Goal: Task Accomplishment & Management: Complete application form

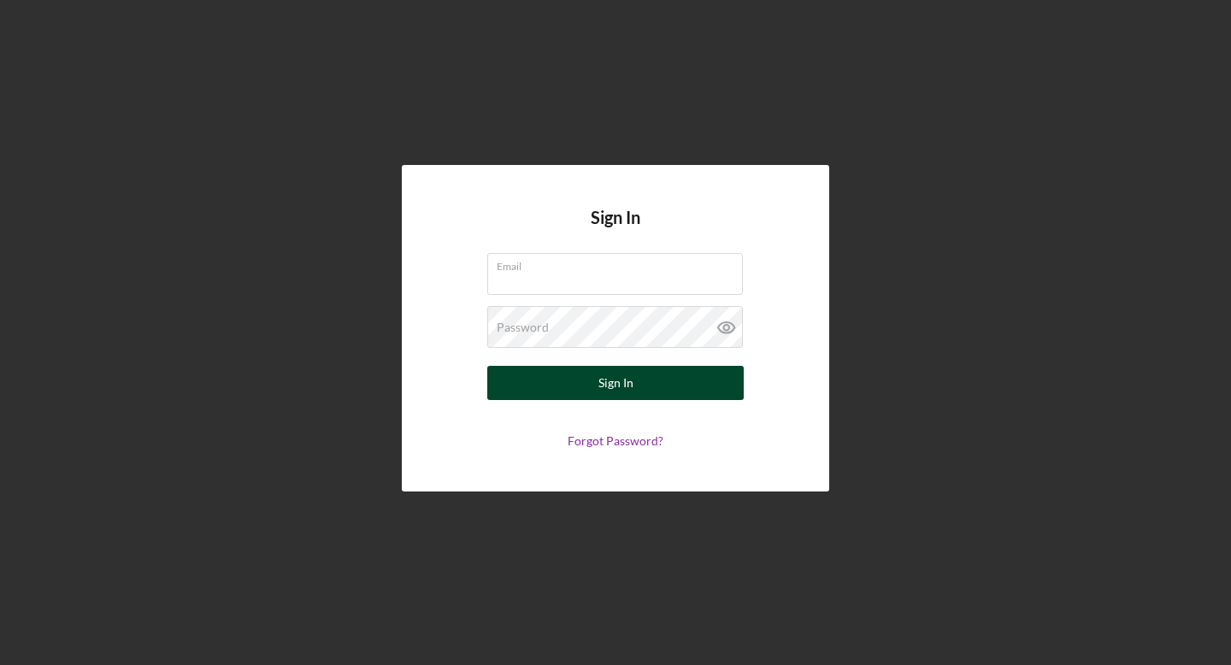
type input "[EMAIL_ADDRESS][DOMAIN_NAME]"
click at [653, 385] on button "Sign In" at bounding box center [615, 383] width 256 height 34
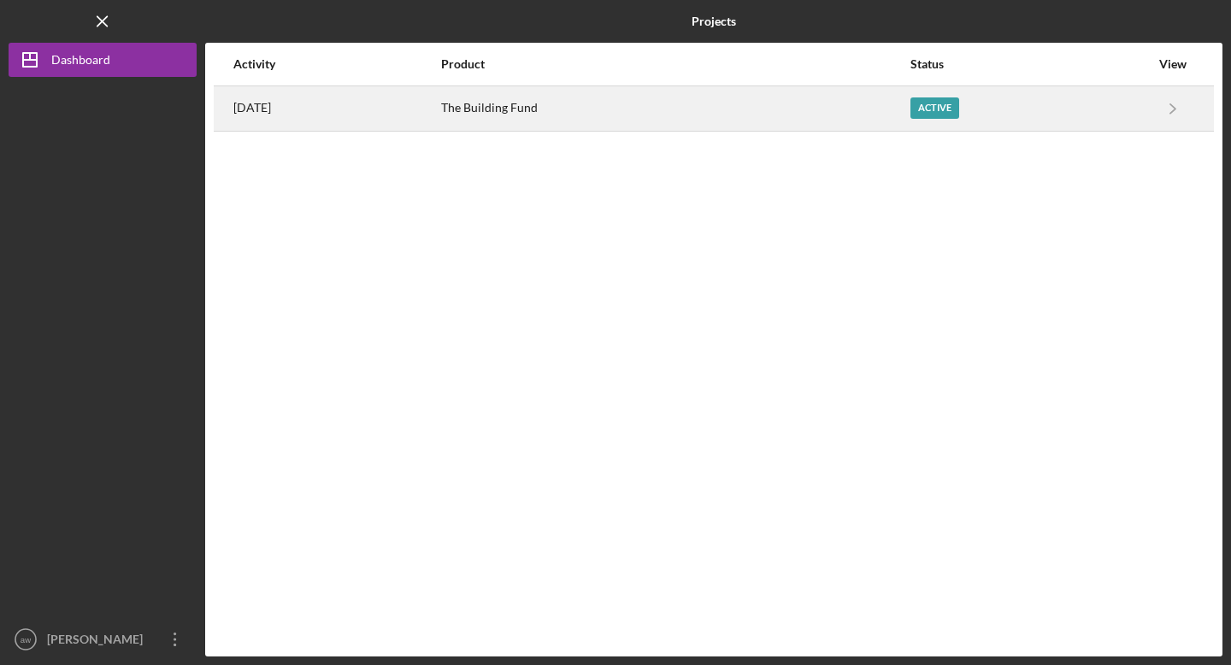
click at [559, 108] on div "The Building Fund" at bounding box center [675, 108] width 468 height 43
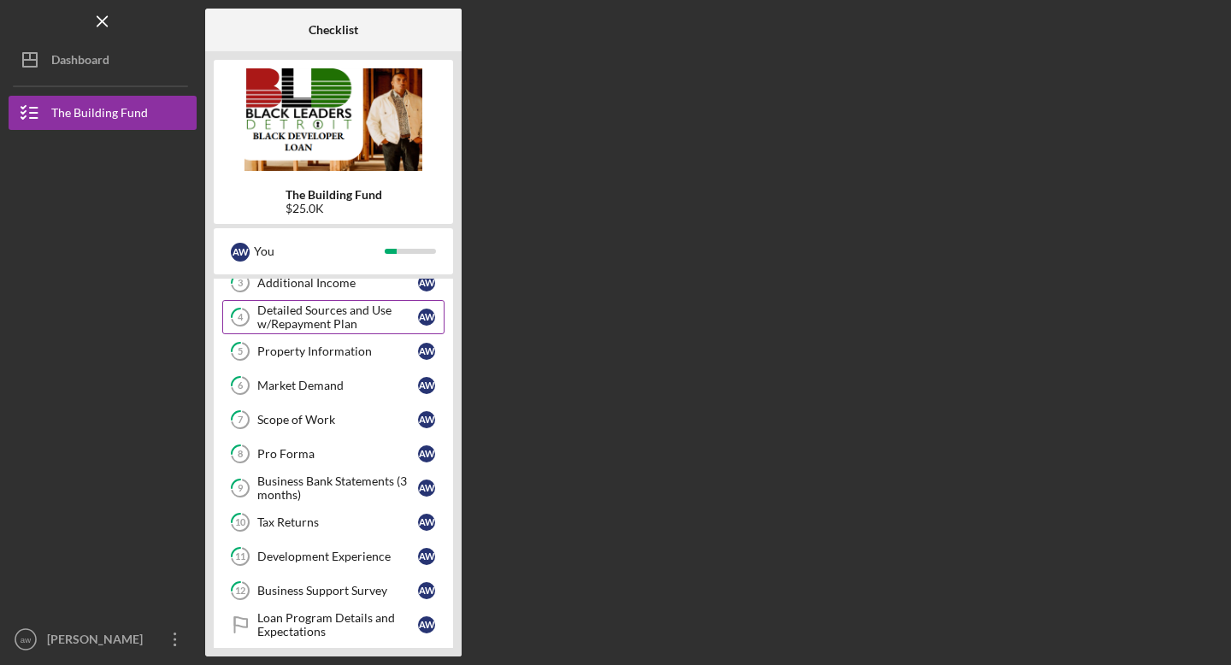
scroll to position [163, 0]
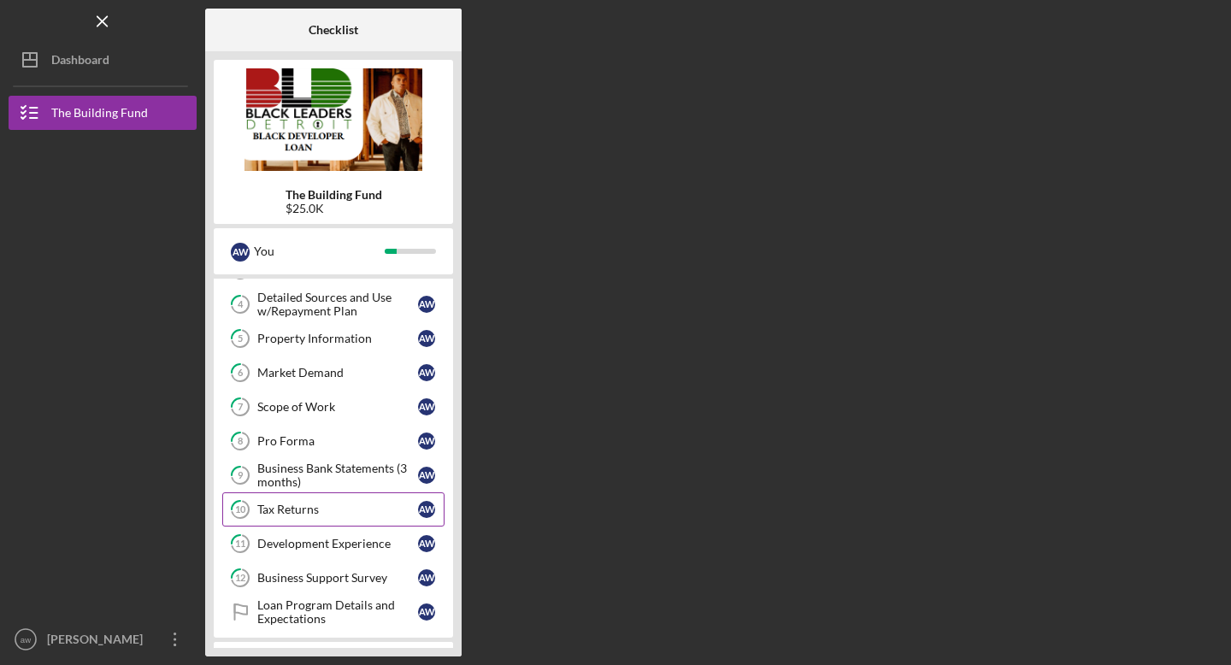
click at [303, 510] on div "Tax Returns" at bounding box center [337, 510] width 161 height 14
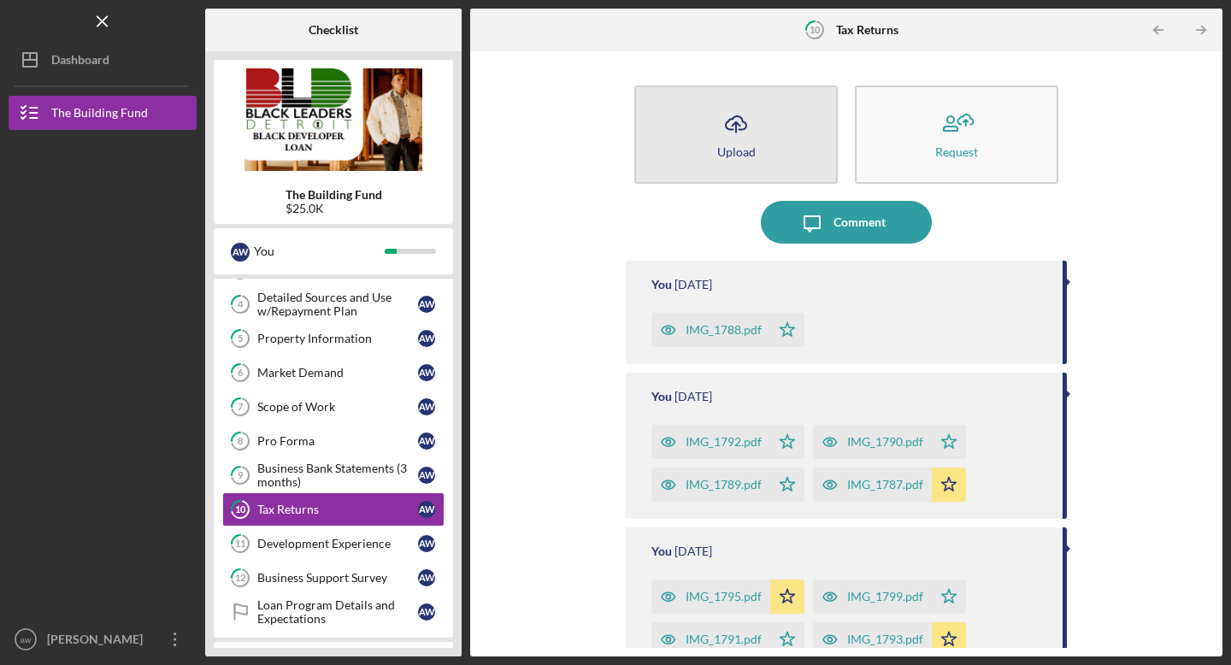
click at [731, 127] on icon "Icon/Upload" at bounding box center [736, 124] width 43 height 43
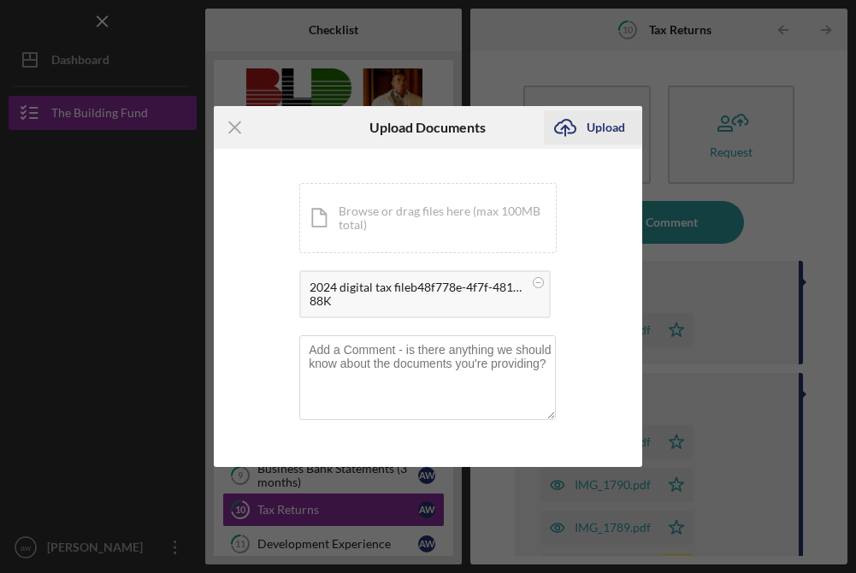
click at [604, 127] on div "Upload" at bounding box center [605, 127] width 38 height 34
